Goal: Task Accomplishment & Management: Use online tool/utility

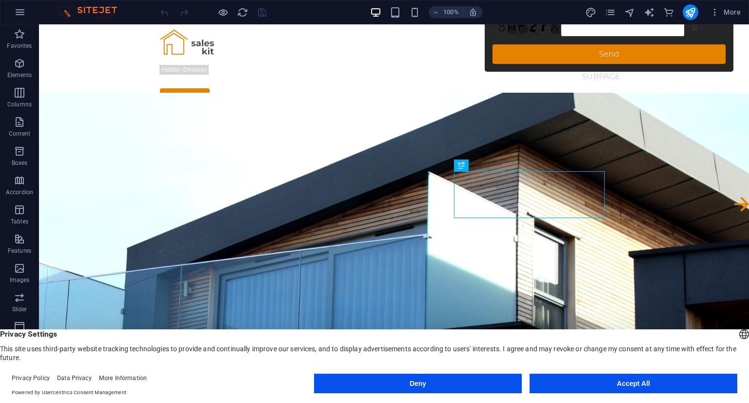
click at [295, 345] on div "Privacy Settings This site uses third-party website tracking technologies to pr…" at bounding box center [374, 345] width 749 height 33
drag, startPoint x: 65, startPoint y: 360, endPoint x: 2, endPoint y: 346, distance: 64.6
click at [2, 346] on header "English Deutsch Privacy Settings This site uses third-party website tracking te…" at bounding box center [374, 345] width 749 height 33
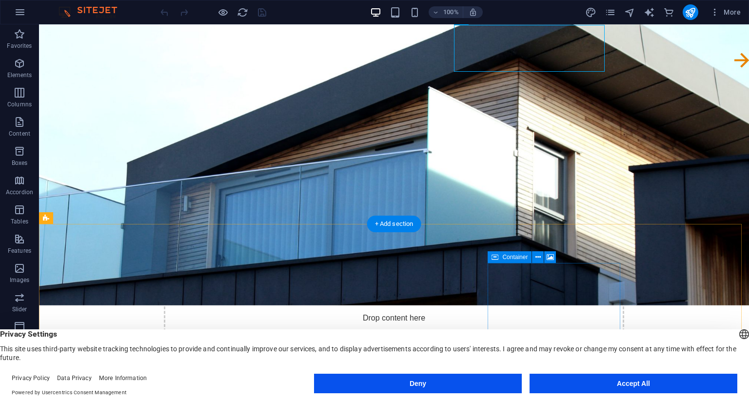
scroll to position [146, 0]
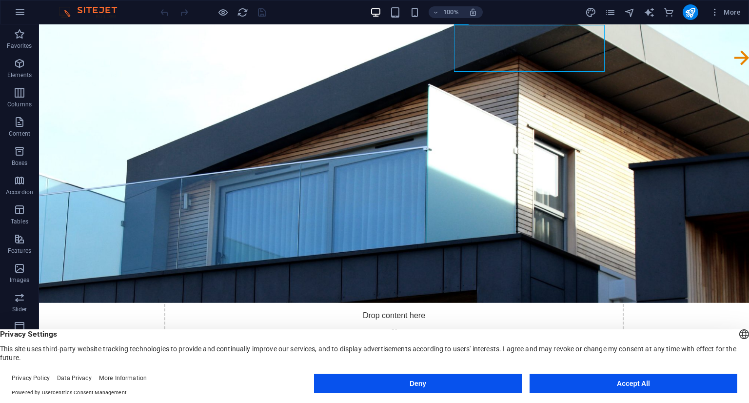
click at [634, 383] on button "Accept All" at bounding box center [634, 384] width 208 height 20
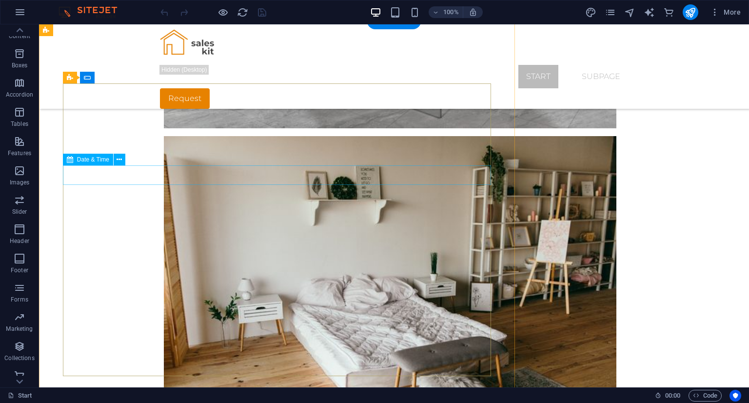
scroll to position [2173, 0]
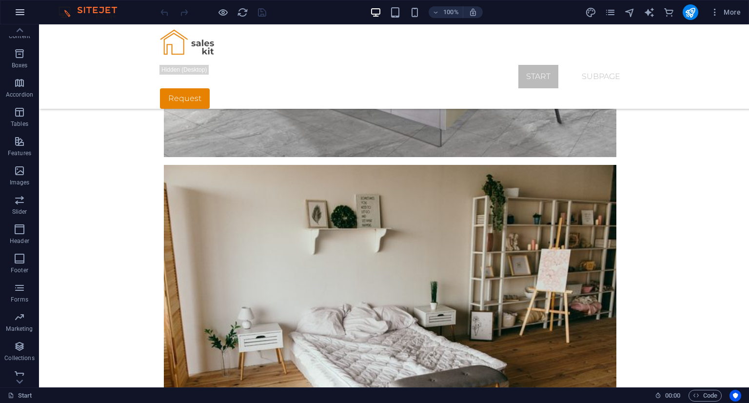
click at [20, 12] on icon "button" at bounding box center [20, 12] width 12 height 12
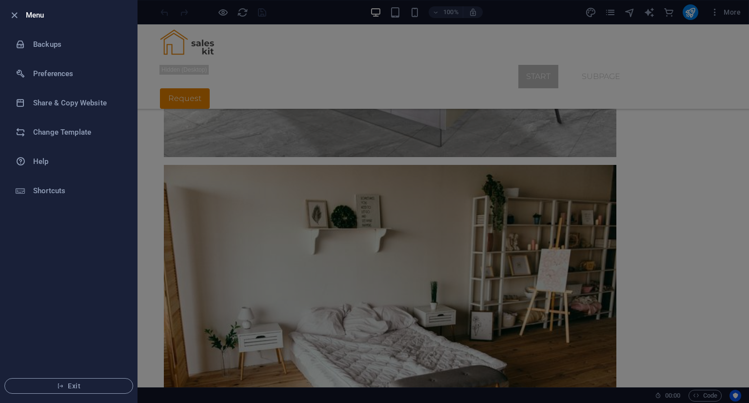
drag, startPoint x: 749, startPoint y: 191, endPoint x: 656, endPoint y: 166, distance: 95.8
click at [749, 191] on div at bounding box center [374, 201] width 749 height 403
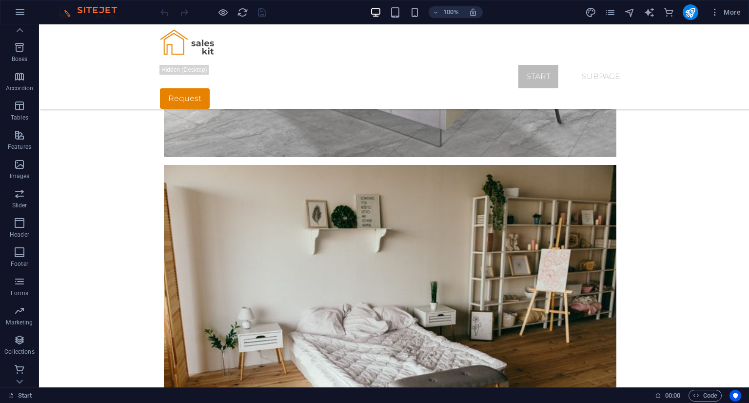
scroll to position [105, 0]
click at [25, 394] on link "Start" at bounding box center [20, 396] width 24 height 12
click at [9, 397] on icon at bounding box center [11, 395] width 6 height 6
click at [27, 395] on link "Start" at bounding box center [20, 396] width 24 height 12
click at [207, 56] on div at bounding box center [394, 44] width 468 height 40
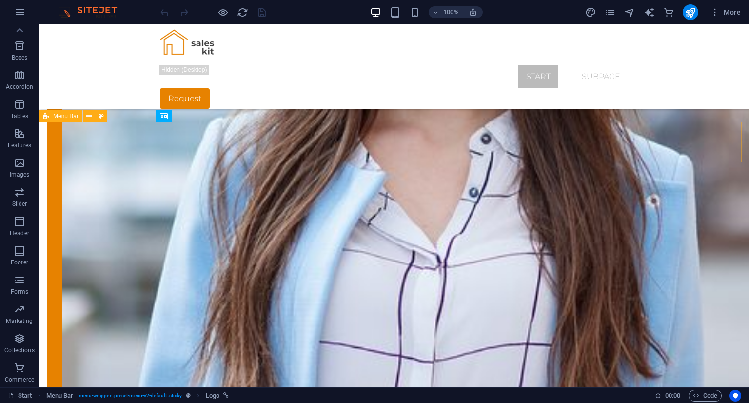
scroll to position [1783, 0]
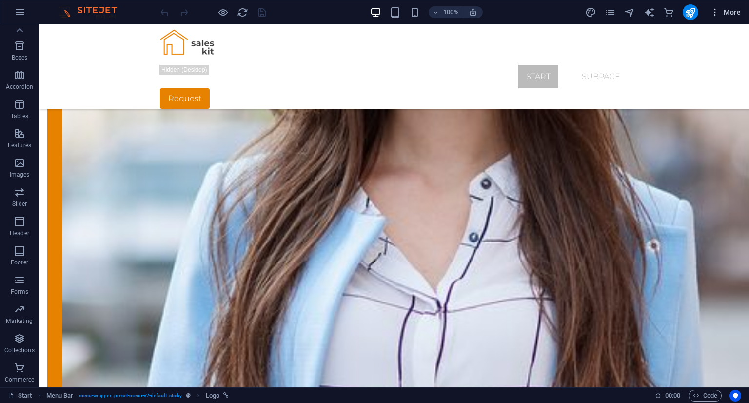
click at [732, 13] on span "More" at bounding box center [725, 12] width 31 height 10
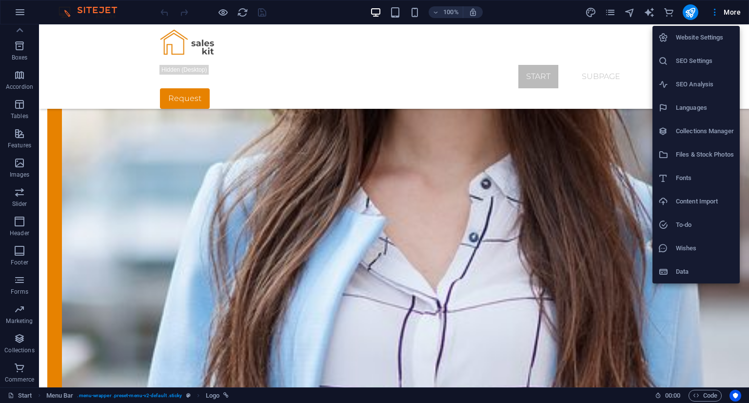
click at [245, 14] on div at bounding box center [374, 201] width 749 height 403
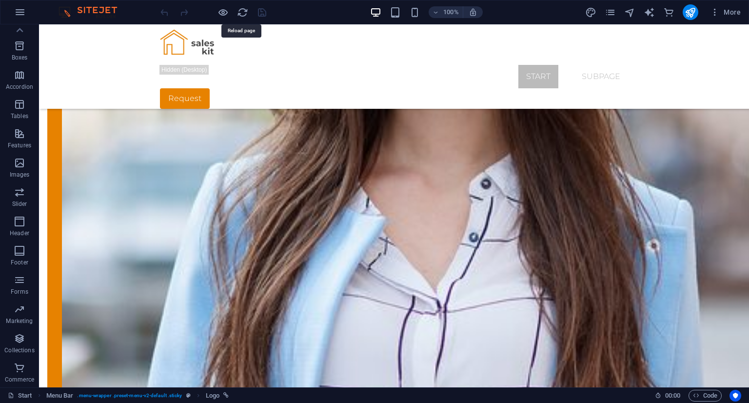
click at [243, 14] on icon "reload" at bounding box center [242, 12] width 11 height 11
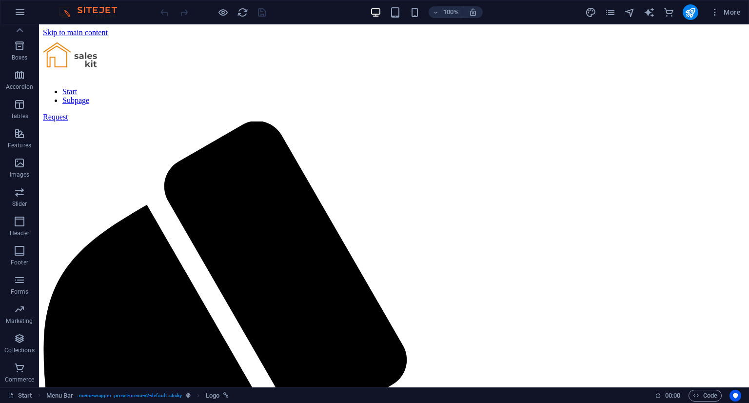
scroll to position [0, 0]
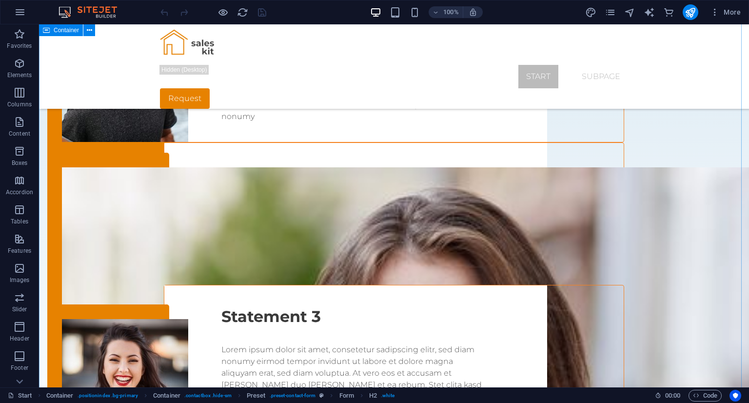
scroll to position [1414, 0]
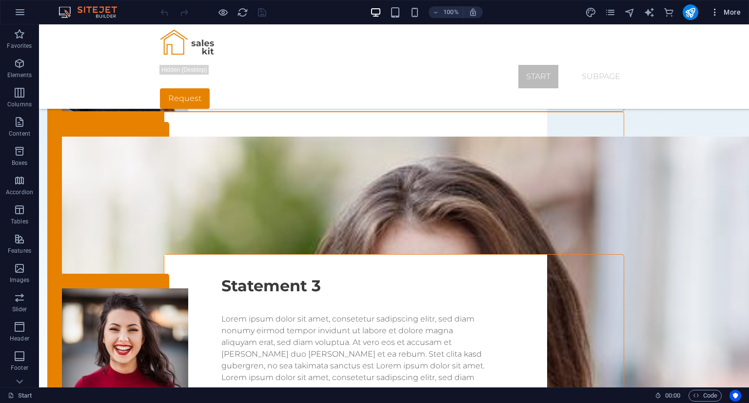
click at [730, 17] on span "More" at bounding box center [725, 12] width 31 height 10
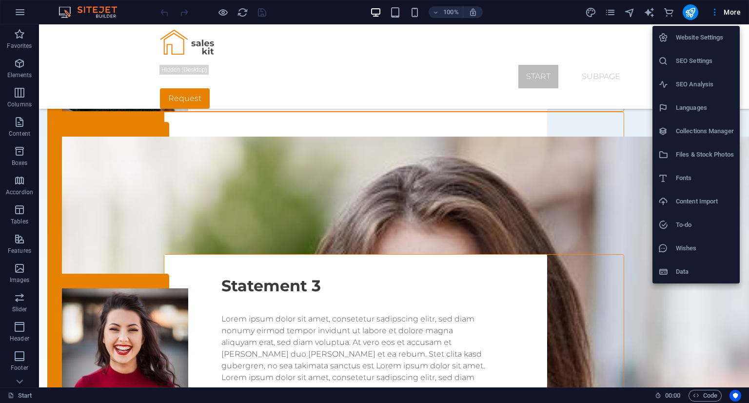
click at [667, 12] on div at bounding box center [374, 201] width 749 height 403
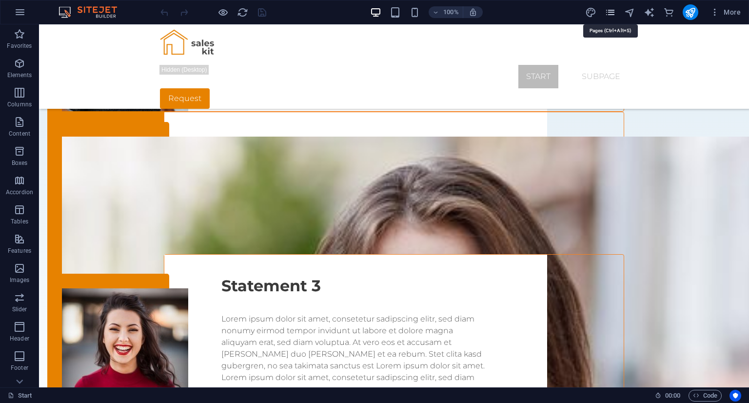
click at [611, 15] on icon "pages" at bounding box center [610, 12] width 11 height 11
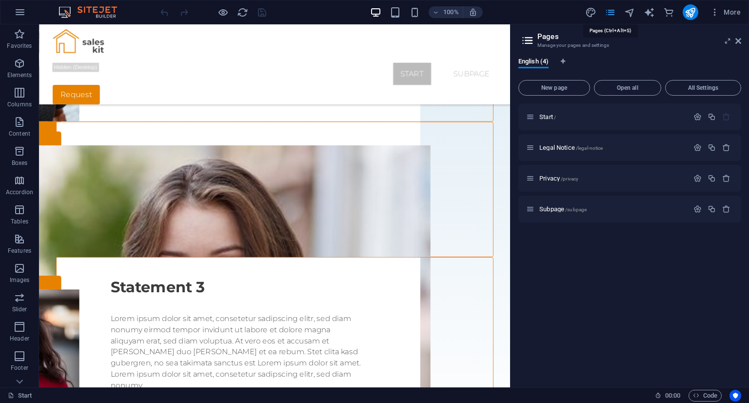
scroll to position [1428, 0]
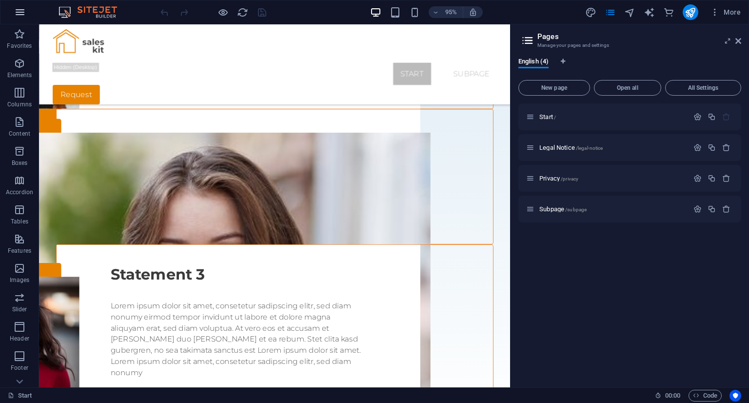
click at [19, 9] on icon "button" at bounding box center [20, 12] width 12 height 12
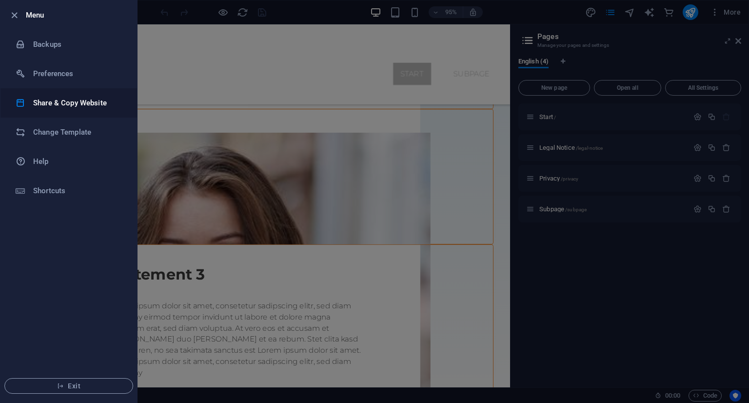
click at [65, 100] on h6 "Share & Copy Website" at bounding box center [78, 103] width 90 height 12
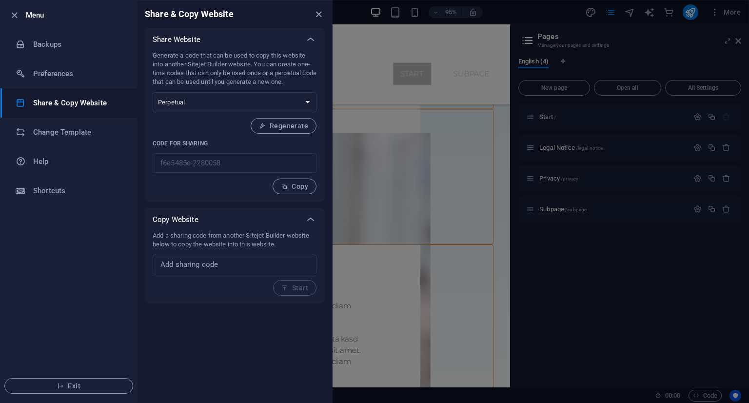
click at [292, 291] on div "Add a sharing code from another Sitejet Builder website below to copy the websi…" at bounding box center [235, 263] width 164 height 64
click at [241, 266] on input "text" at bounding box center [235, 265] width 164 height 20
click at [197, 324] on div "Share & Copy Website Share Website Generate a code that can be used to copy thi…" at bounding box center [234, 201] width 195 height 402
click at [64, 70] on h6 "Preferences" at bounding box center [78, 74] width 90 height 12
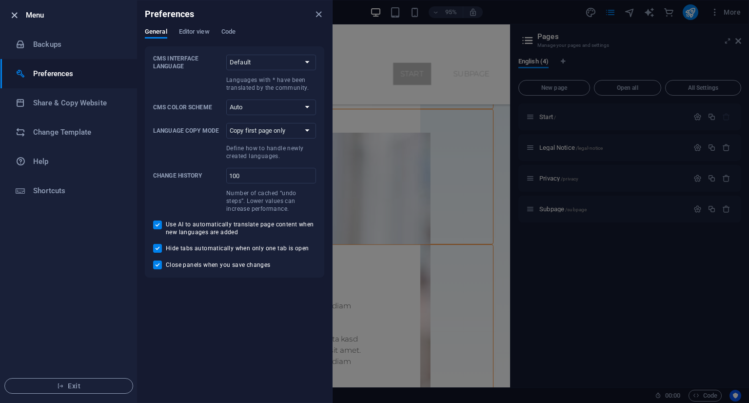
click at [15, 15] on icon "button" at bounding box center [14, 15] width 11 height 11
